Goal: Complete application form

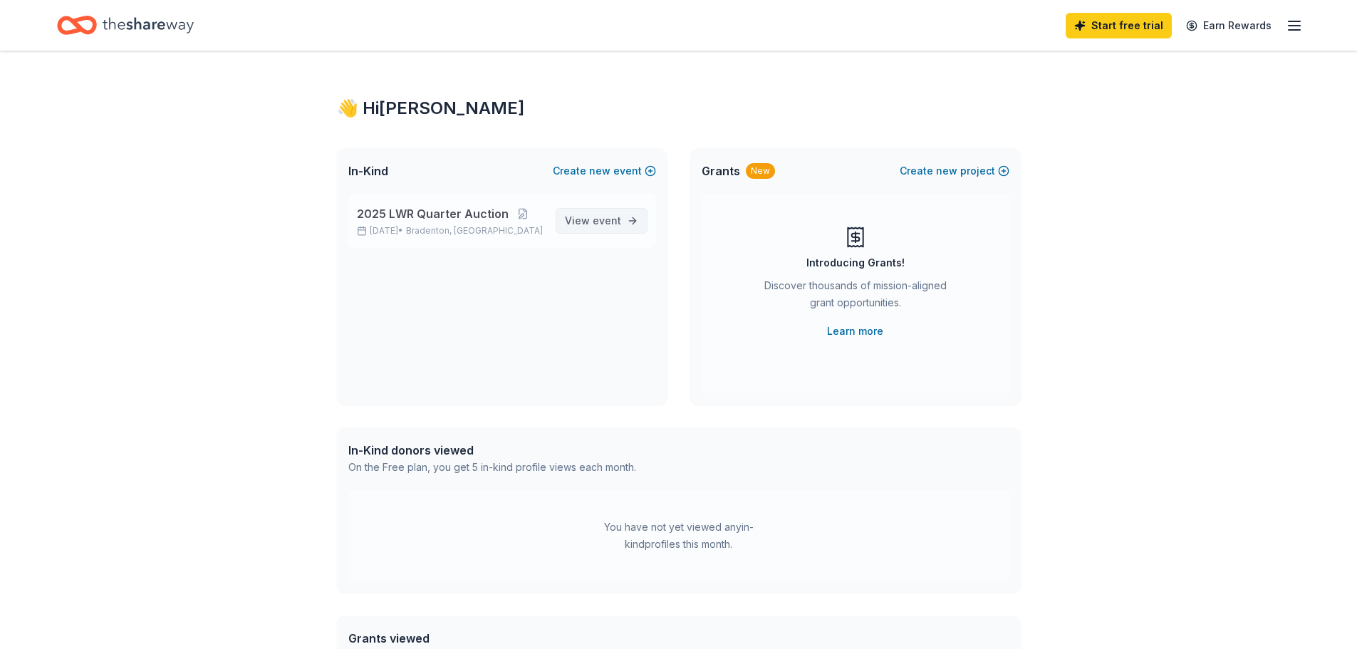
click at [615, 216] on span "event" at bounding box center [607, 220] width 28 height 12
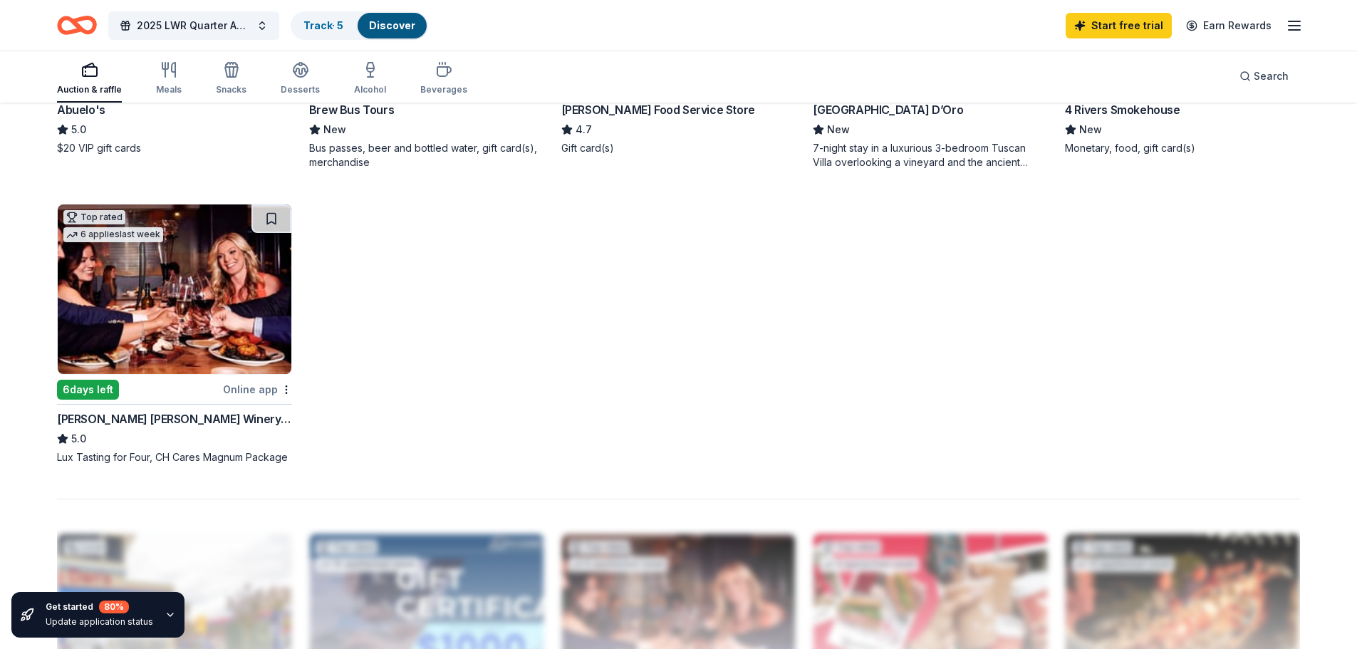
scroll to position [997, 0]
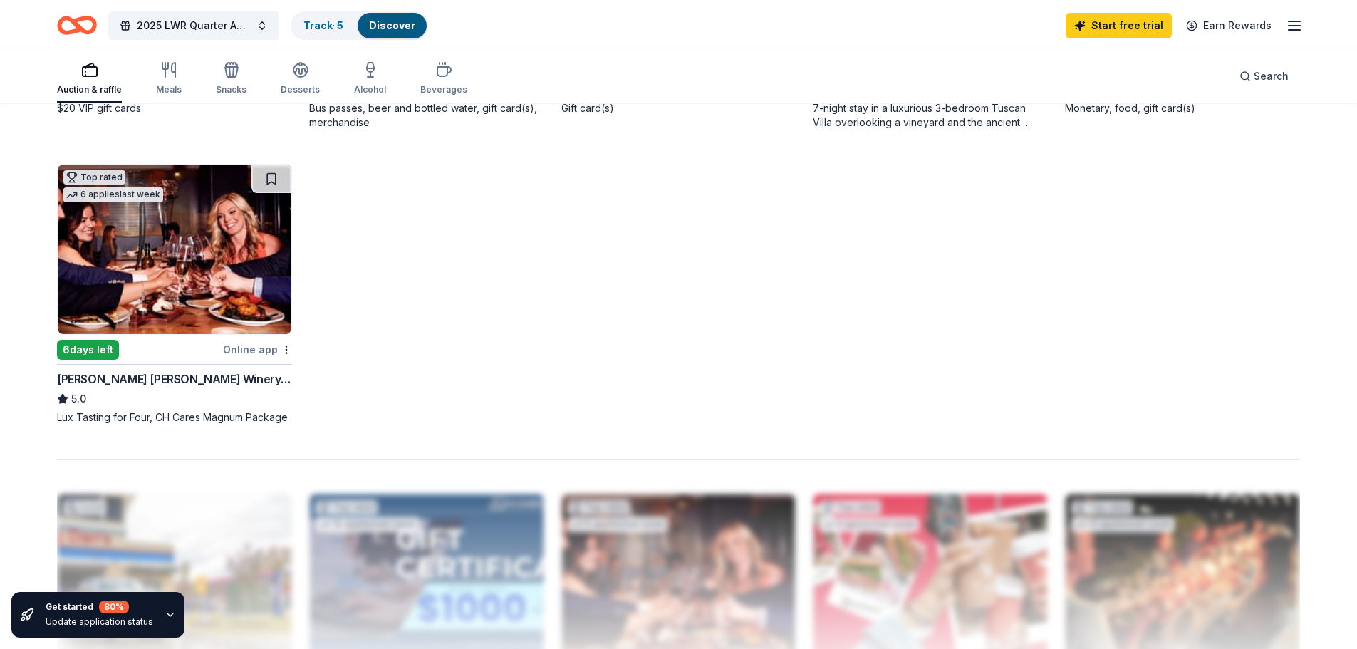
click at [206, 376] on div "[PERSON_NAME] [PERSON_NAME] Winery and Restaurants" at bounding box center [174, 378] width 235 height 17
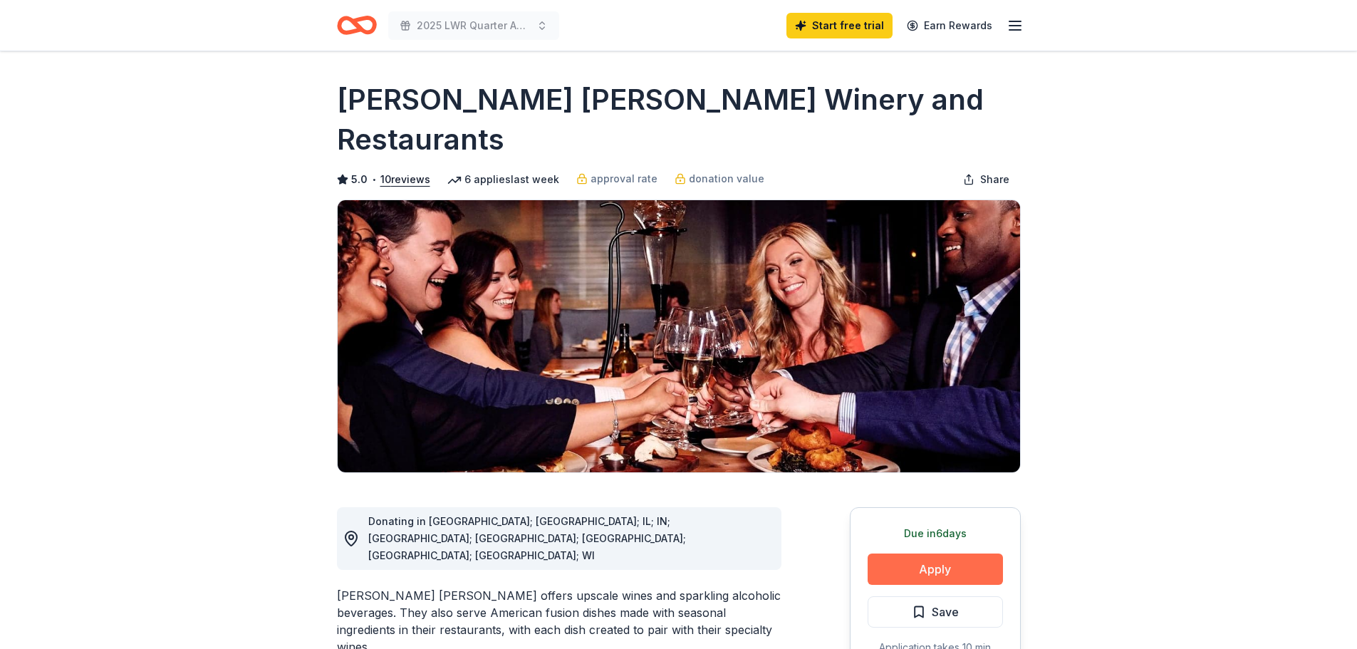
click at [958, 553] on button "Apply" at bounding box center [934, 568] width 135 height 31
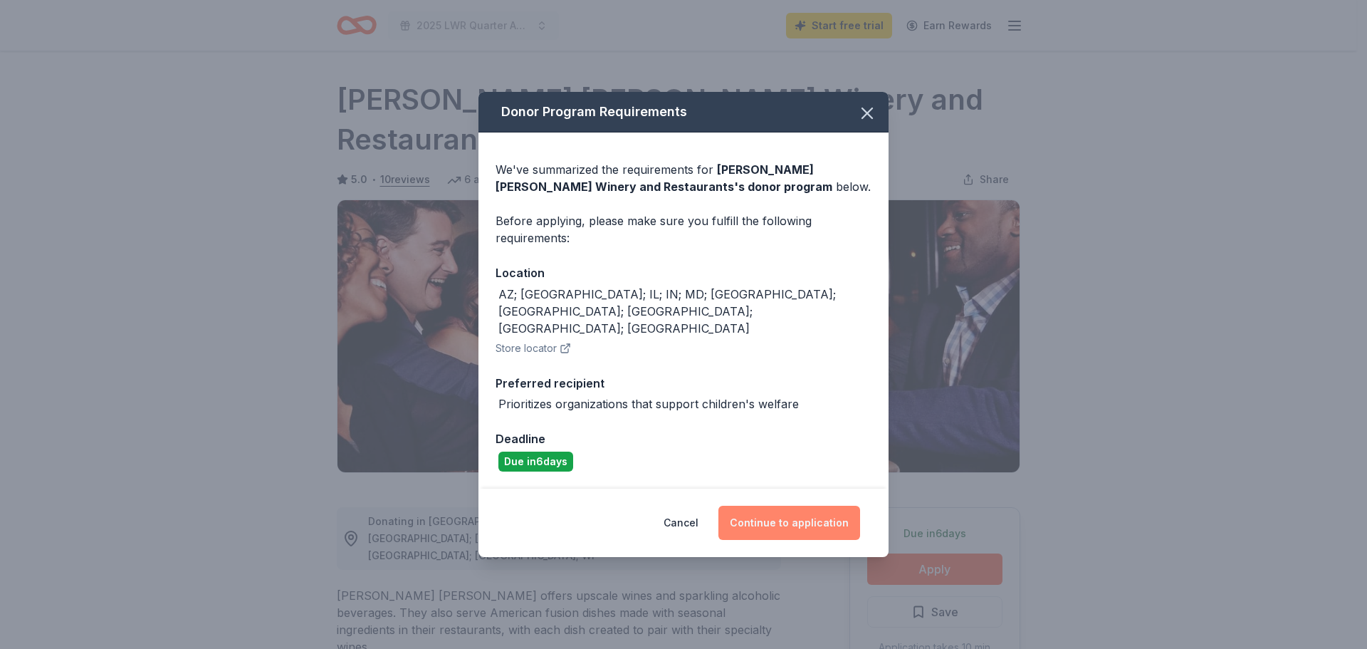
click at [823, 512] on button "Continue to application" at bounding box center [790, 523] width 142 height 34
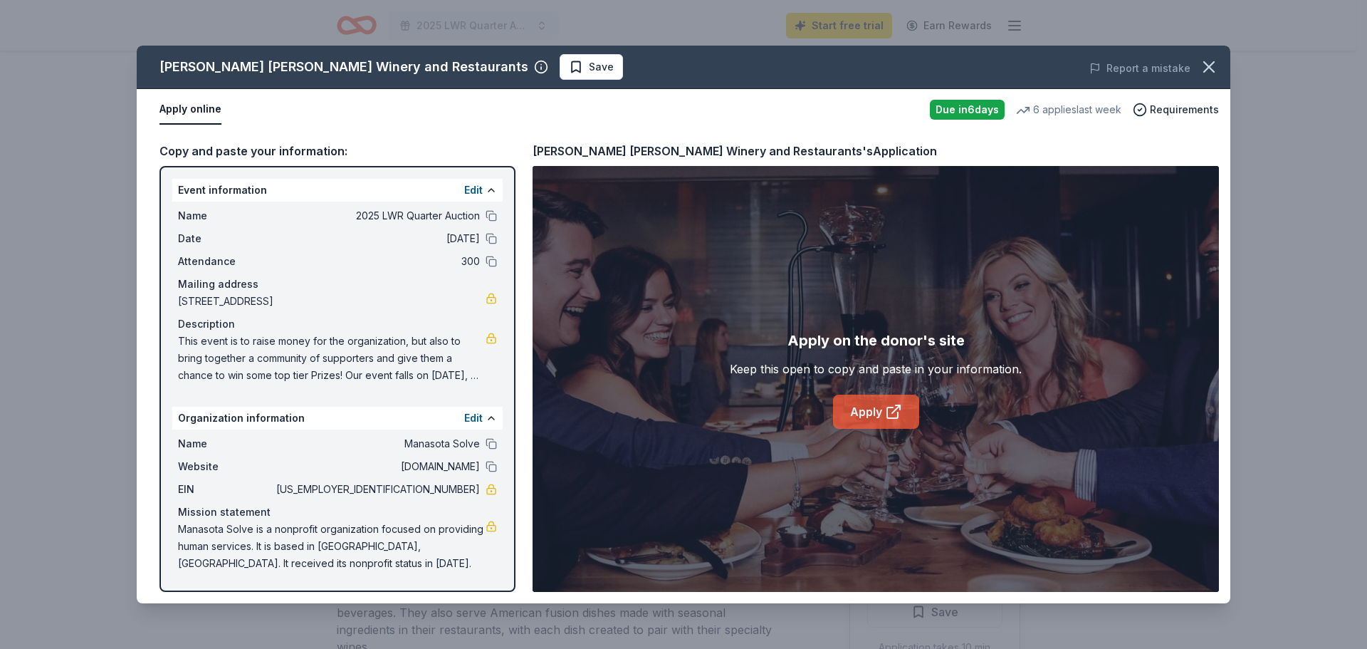
click at [896, 402] on link "Apply" at bounding box center [876, 412] width 86 height 34
click at [895, 419] on icon at bounding box center [893, 411] width 17 height 17
click at [1204, 65] on icon "button" at bounding box center [1209, 67] width 20 height 20
